Goal: Transaction & Acquisition: Purchase product/service

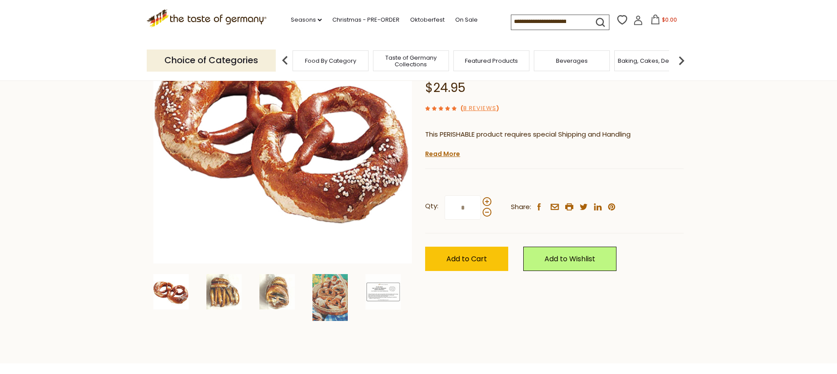
scroll to position [44, 0]
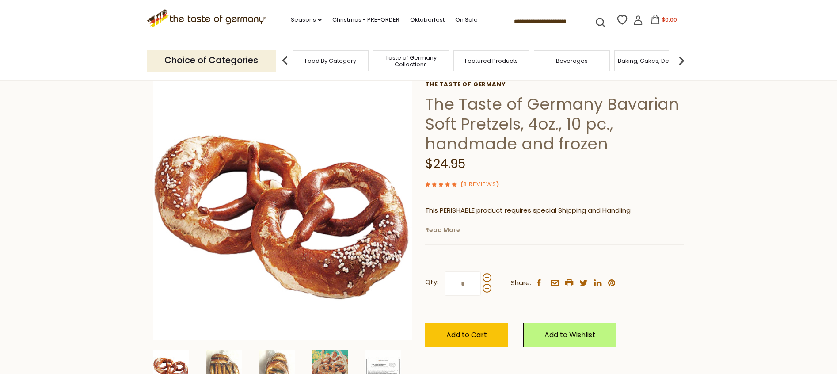
click at [436, 232] on link "Read More" at bounding box center [442, 229] width 35 height 9
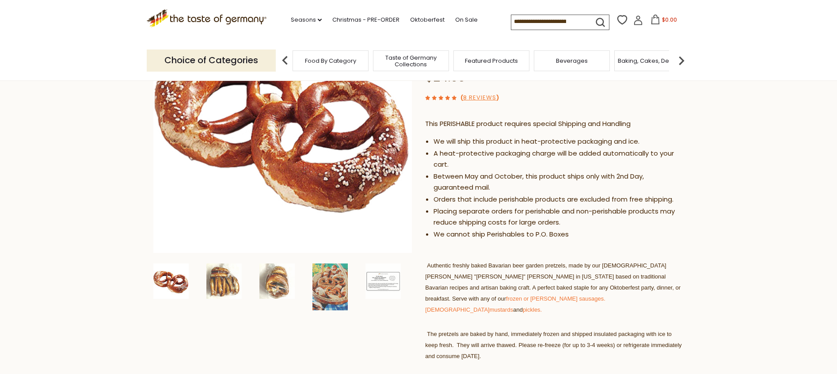
scroll to position [43, 0]
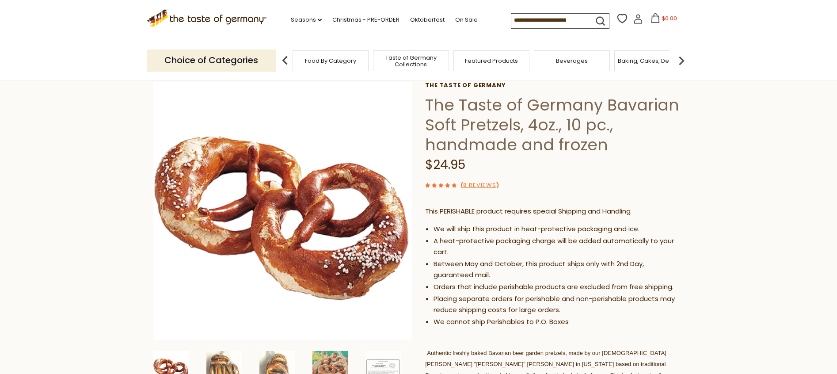
click at [339, 61] on span "Food By Category" at bounding box center [330, 60] width 51 height 7
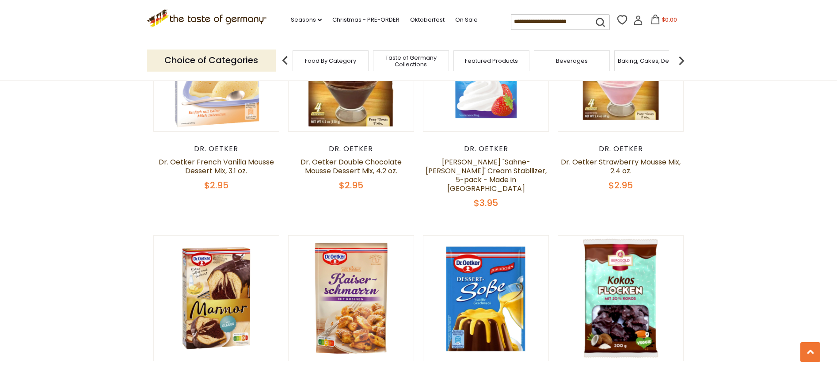
scroll to position [575, 0]
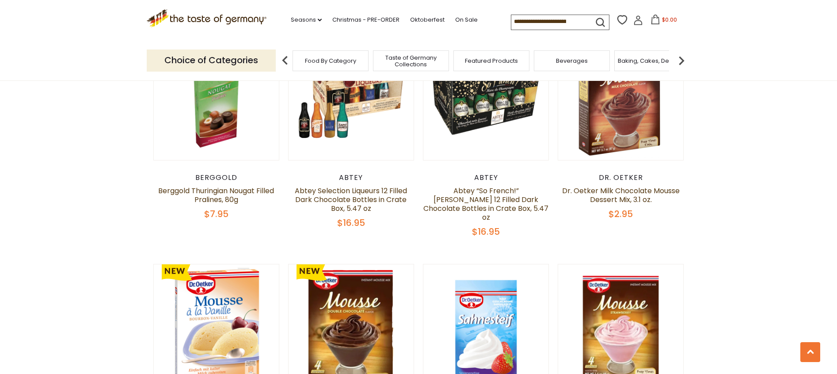
click at [470, 63] on div "Featured Products" at bounding box center [491, 60] width 76 height 21
click at [476, 61] on span "Featured Products" at bounding box center [491, 60] width 53 height 7
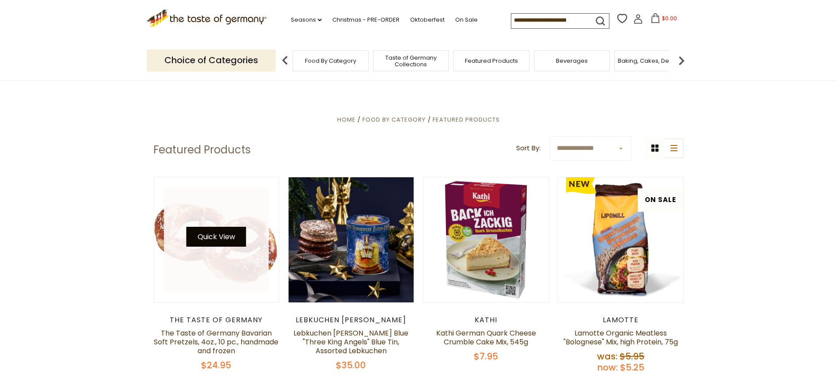
click at [211, 242] on button "Quick View" at bounding box center [217, 237] width 60 height 20
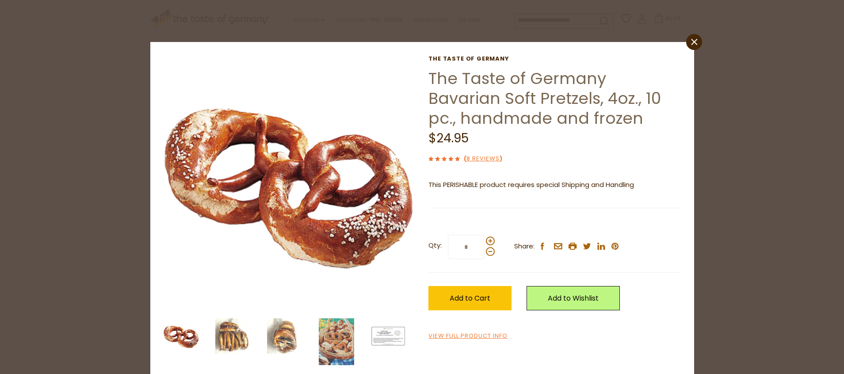
scroll to position [11, 0]
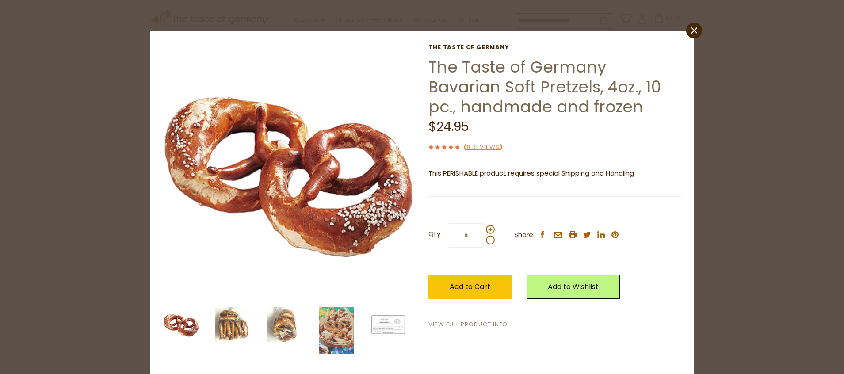
click at [467, 324] on link "View Full Product Info" at bounding box center [467, 324] width 79 height 9
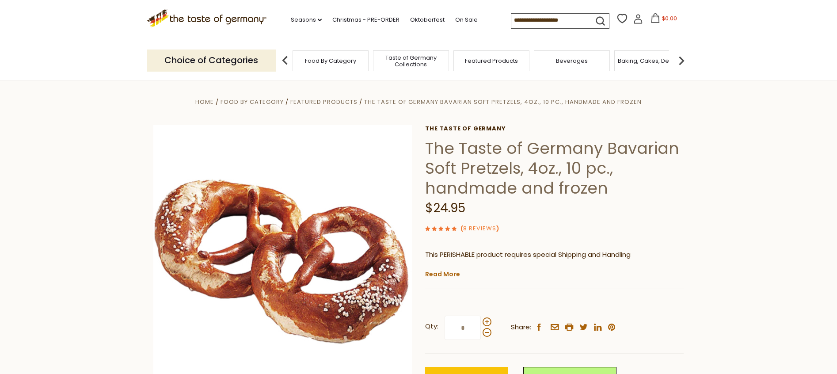
click at [413, 60] on span "Taste of Germany Collections" at bounding box center [411, 60] width 71 height 13
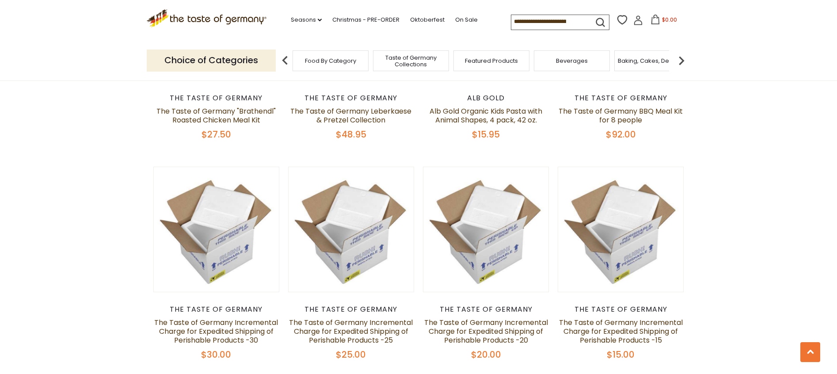
scroll to position [707, 0]
